Goal: Task Accomplishment & Management: Use online tool/utility

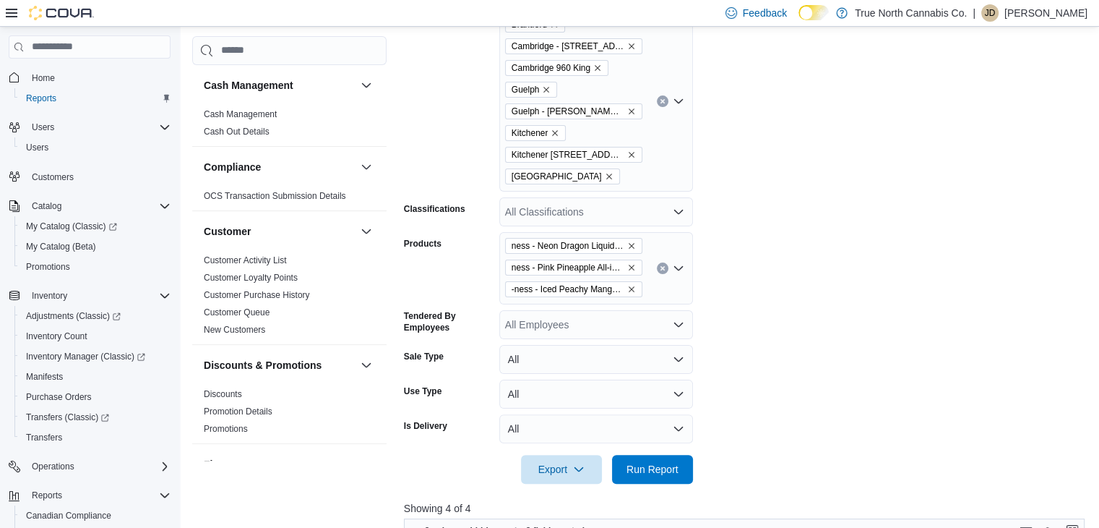
scroll to position [536, 0]
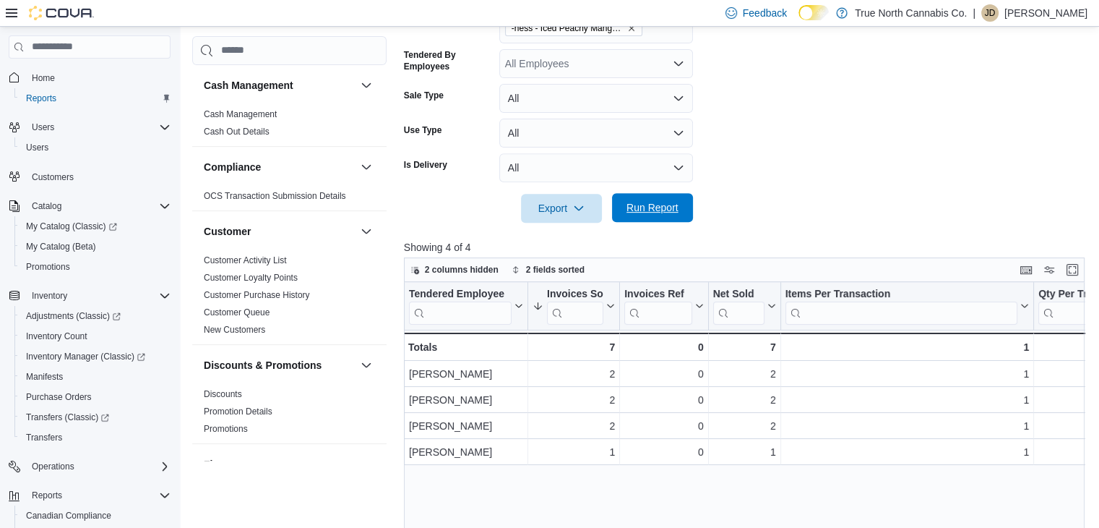
click at [662, 207] on span "Run Report" at bounding box center [653, 207] width 52 height 14
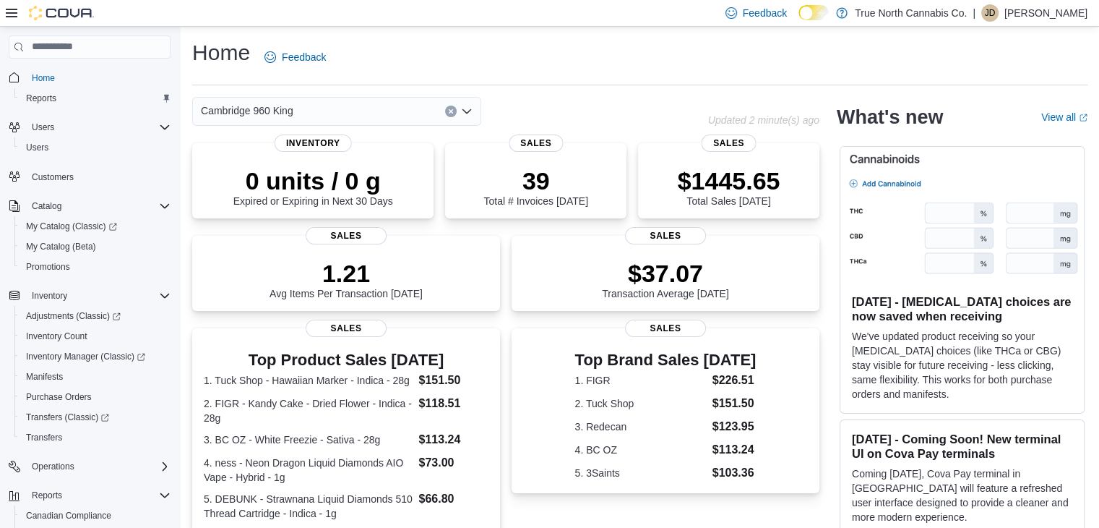
click at [473, 111] on div "Cambridge 960 King" at bounding box center [336, 111] width 289 height 29
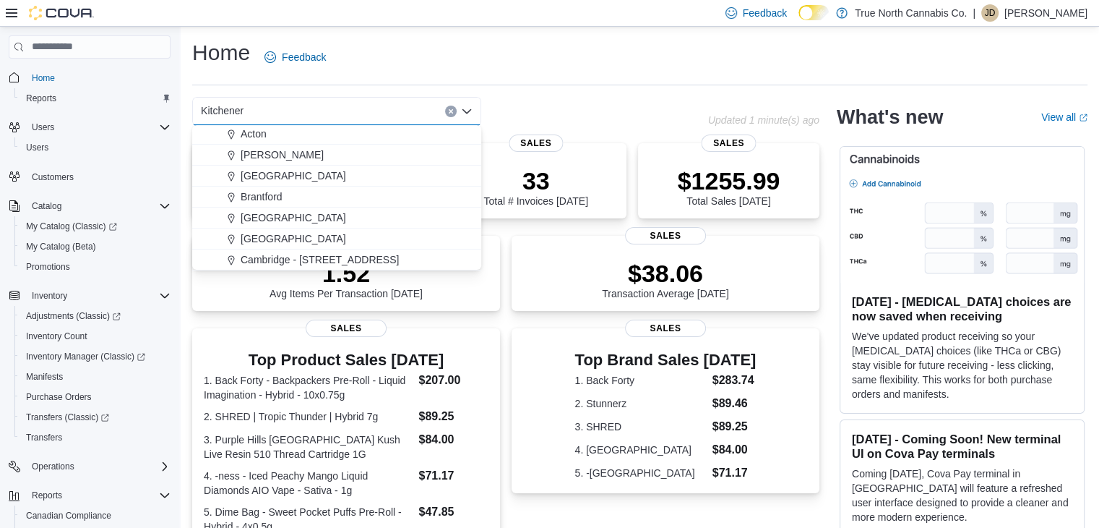
scroll to position [65, 0]
